Goal: Information Seeking & Learning: Find specific fact

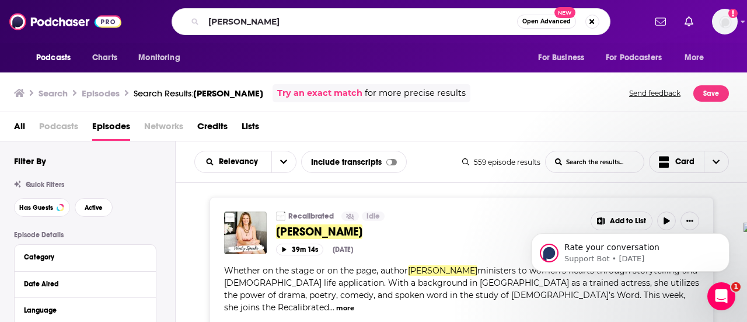
type input "[PERSON_NAME]"
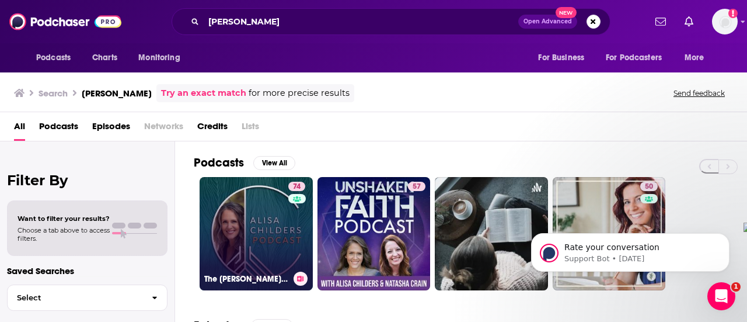
click at [228, 234] on link "74 The [PERSON_NAME] Podcast" at bounding box center [256, 233] width 113 height 113
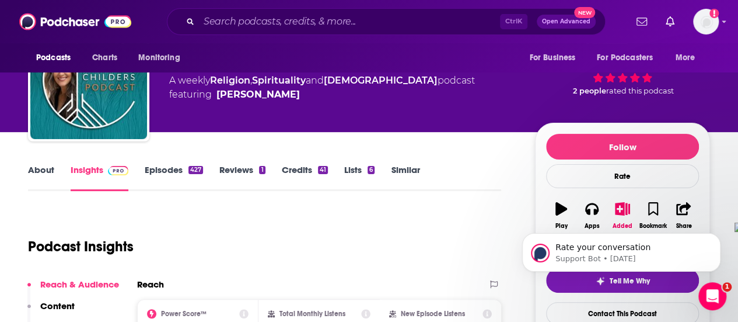
scroll to position [117, 0]
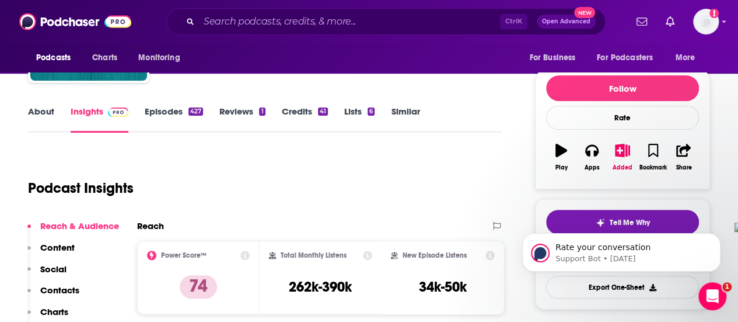
click at [39, 118] on link "About" at bounding box center [41, 119] width 26 height 27
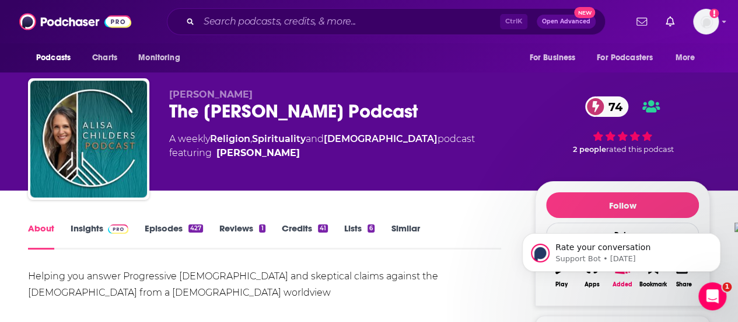
click at [158, 229] on link "Episodes 427" at bounding box center [174, 235] width 58 height 27
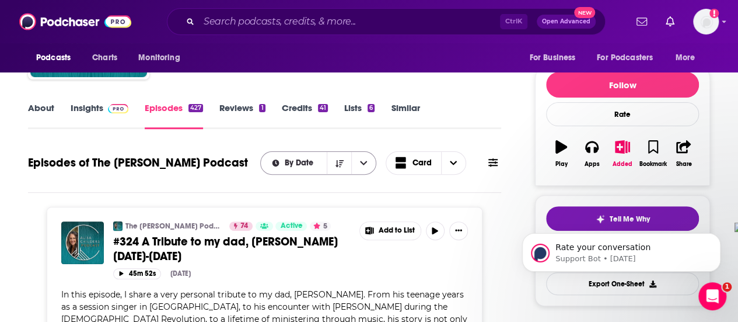
scroll to position [175, 0]
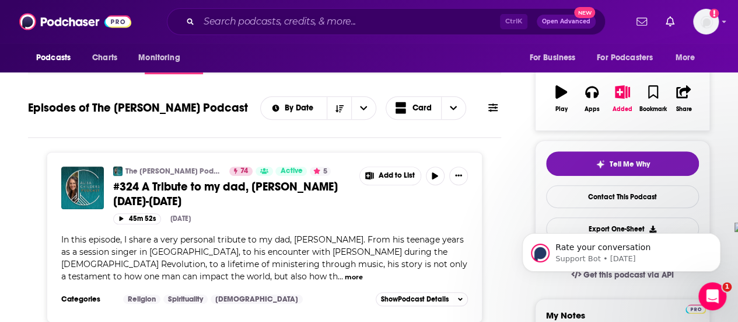
click at [345, 273] on button "more" at bounding box center [354, 277] width 18 height 10
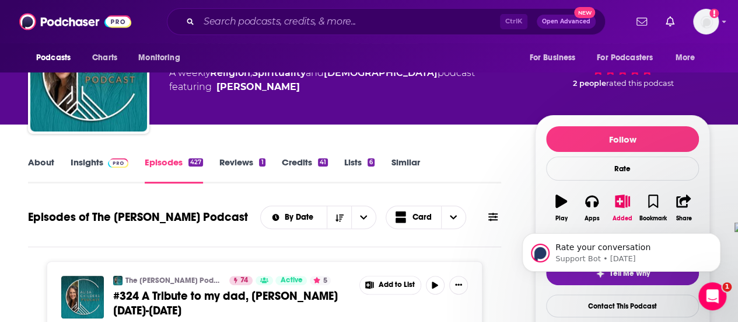
scroll to position [58, 0]
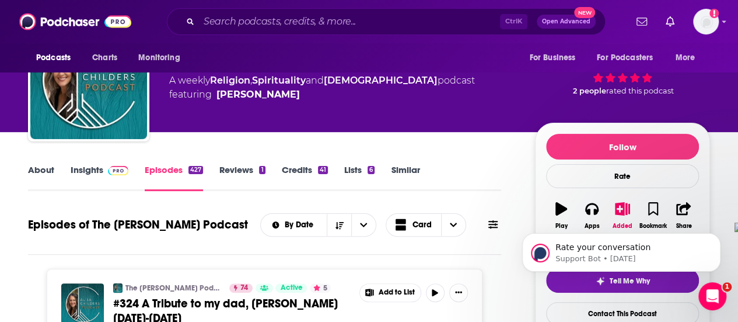
click at [98, 176] on link "Insights" at bounding box center [100, 177] width 58 height 27
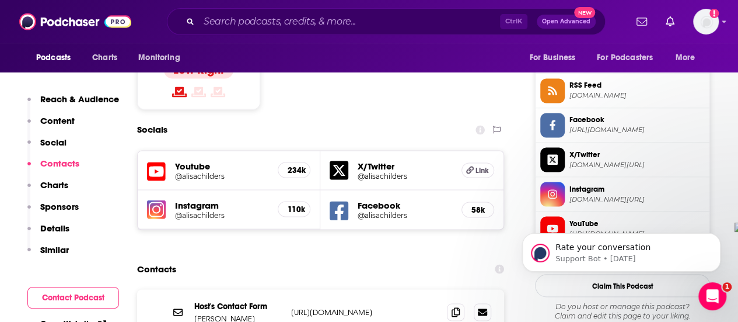
scroll to position [934, 0]
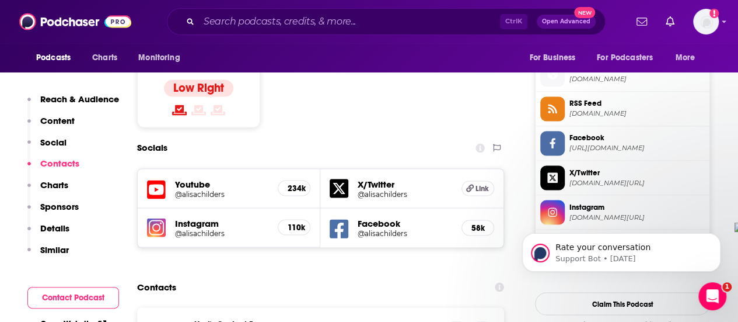
click at [198, 178] on h5 "Youtube" at bounding box center [221, 183] width 93 height 11
click at [209, 189] on h5 "@alisachilders" at bounding box center [221, 193] width 93 height 9
click at [387, 217] on h5 "Facebook" at bounding box center [405, 222] width 94 height 11
click at [388, 228] on h5 "@alisachilders" at bounding box center [405, 232] width 94 height 9
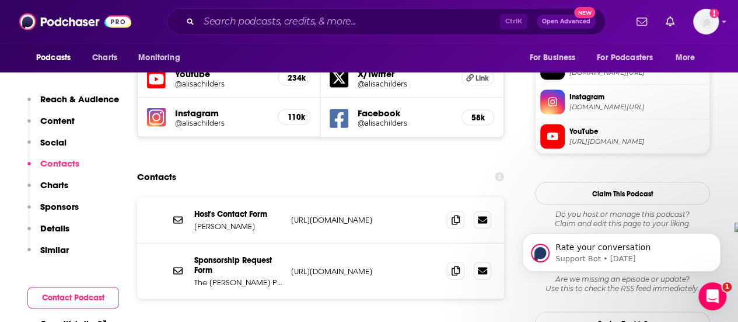
scroll to position [1051, 0]
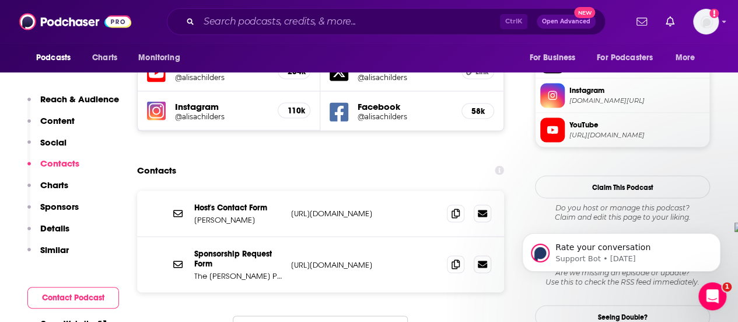
click at [375, 208] on p "[URL][DOMAIN_NAME]" at bounding box center [364, 213] width 147 height 10
click at [310, 32] on div "Ctrl K Open Advanced New" at bounding box center [386, 21] width 439 height 27
click at [312, 25] on input "Search podcasts, credits, & more..." at bounding box center [349, 21] width 301 height 19
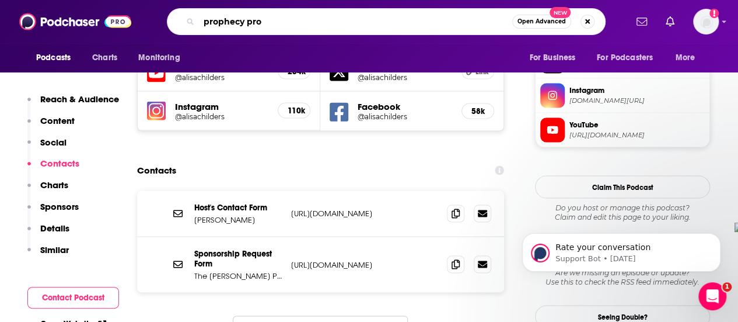
type input "prophecy pros"
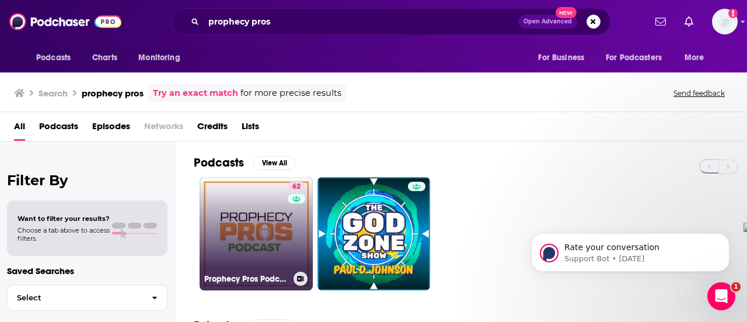
click at [281, 219] on link "62 Prophecy Pros Podcast" at bounding box center [256, 233] width 113 height 113
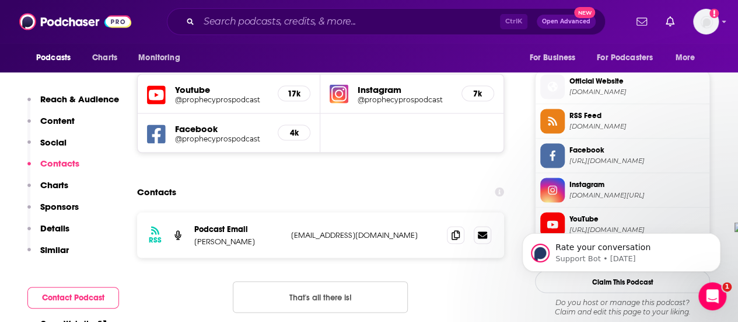
scroll to position [1051, 0]
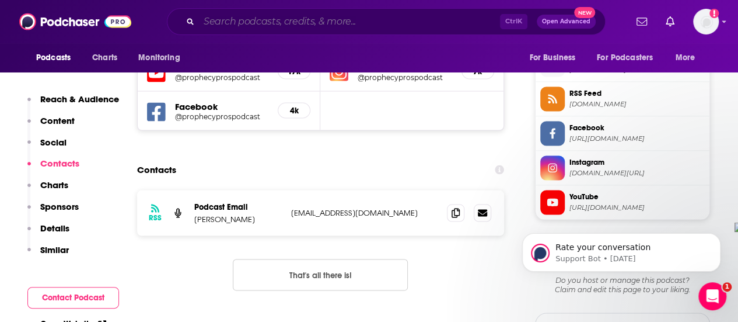
click at [290, 20] on input "Search podcasts, credits, & more..." at bounding box center [349, 21] width 301 height 19
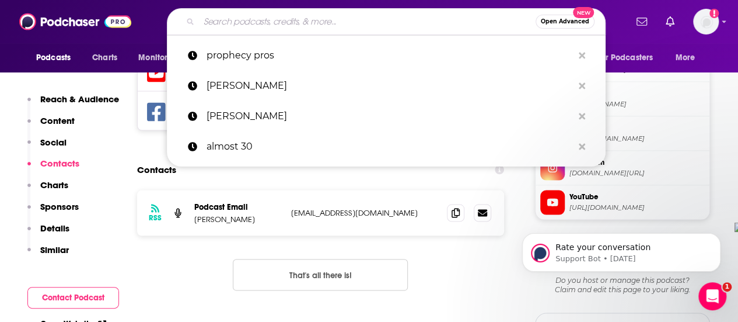
click at [290, 20] on input "Search podcasts, credits, & more..." at bounding box center [367, 21] width 337 height 19
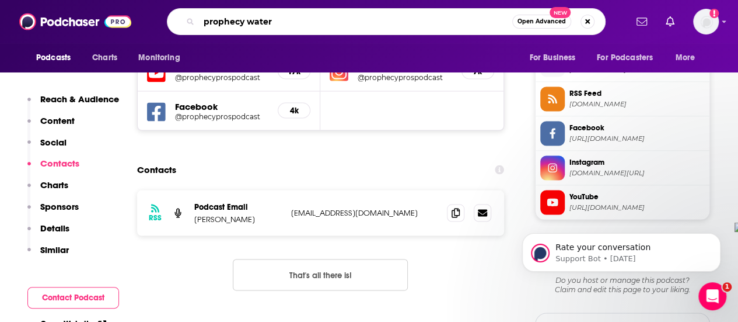
type input "prophecy waters"
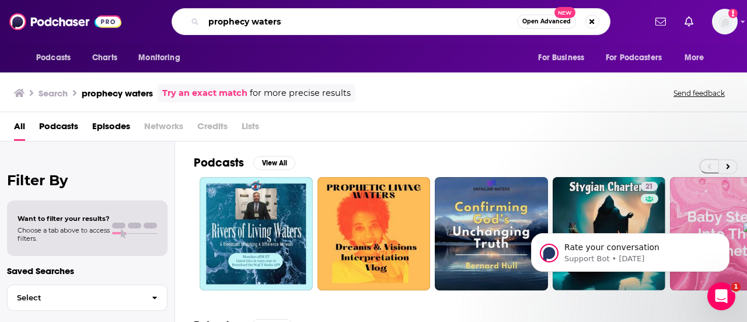
click at [279, 25] on input "prophecy waters" at bounding box center [360, 21] width 313 height 19
type input "prophecy"
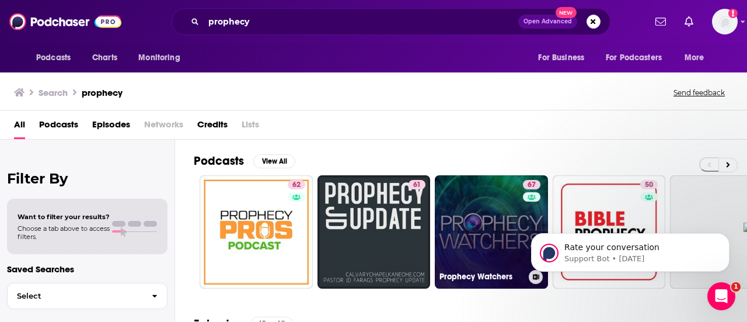
click at [477, 232] on link "67 Prophecy Watchers" at bounding box center [491, 231] width 113 height 113
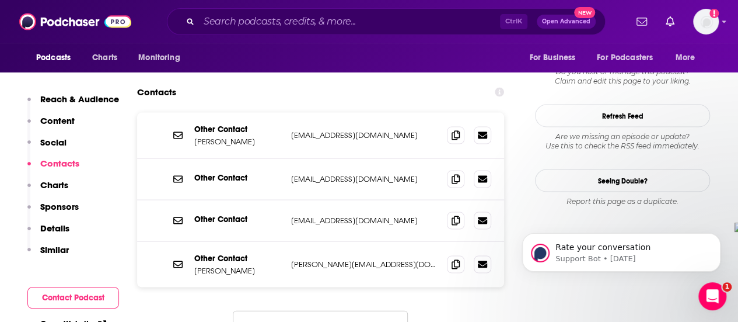
scroll to position [1109, 0]
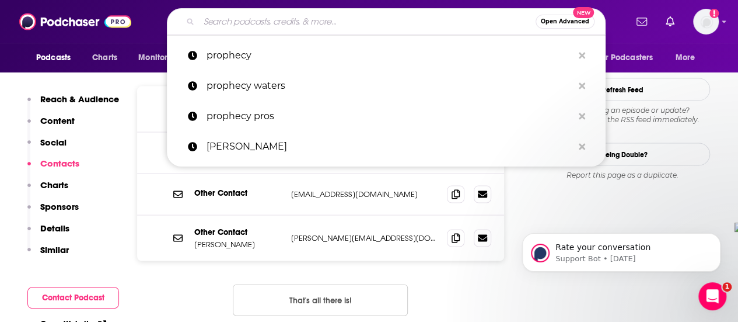
click at [334, 20] on input "Search podcasts, credits, & more..." at bounding box center [367, 21] width 337 height 19
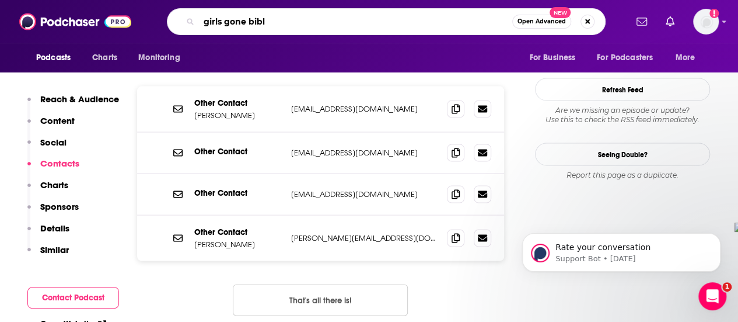
type input "girls gone [DEMOGRAPHIC_DATA]"
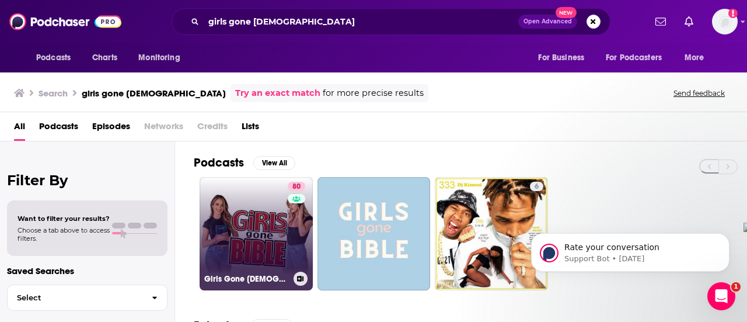
click at [221, 242] on link "80 Girls Gone [DEMOGRAPHIC_DATA]" at bounding box center [256, 233] width 113 height 113
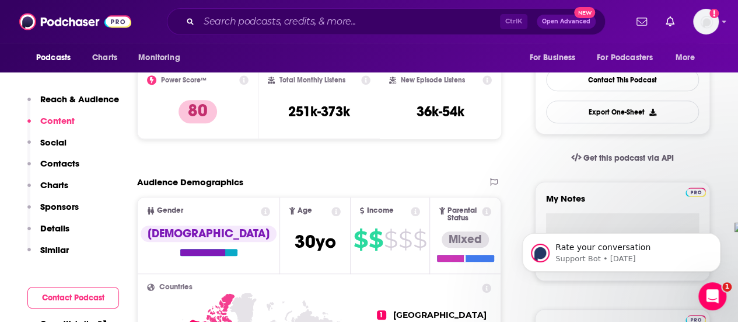
scroll to position [58, 0]
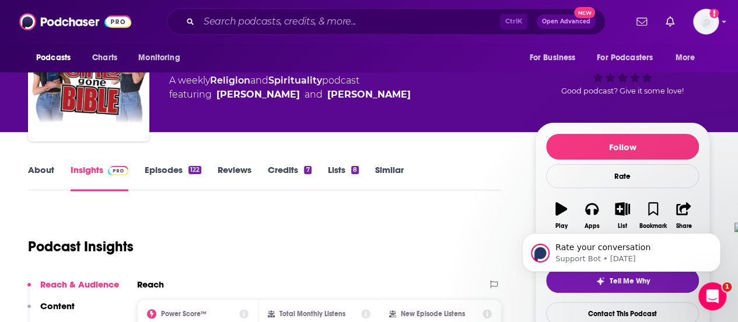
click at [36, 168] on link "About" at bounding box center [41, 177] width 26 height 27
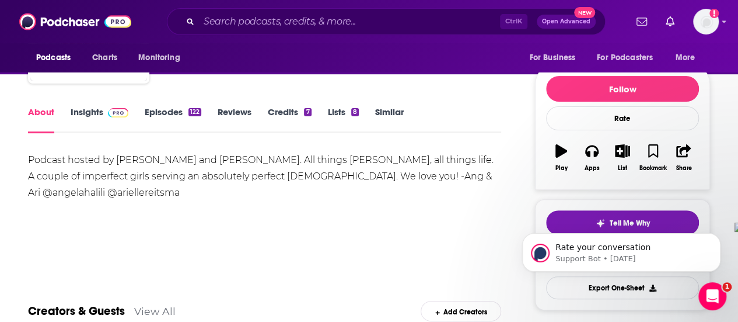
scroll to position [117, 0]
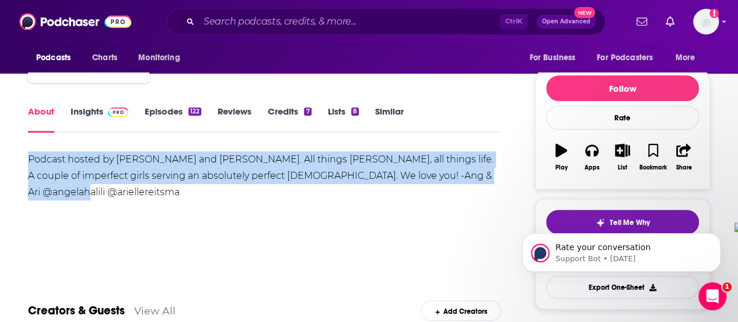
drag, startPoint x: 29, startPoint y: 156, endPoint x: 183, endPoint y: 193, distance: 158.6
click at [183, 193] on div "Podcast hosted by [PERSON_NAME] and [PERSON_NAME]. All things [PERSON_NAME], al…" at bounding box center [264, 175] width 473 height 49
copy div "Podcast hosted by [PERSON_NAME] and [PERSON_NAME]. All things [PERSON_NAME], al…"
